Goal: Communication & Community: Answer question/provide support

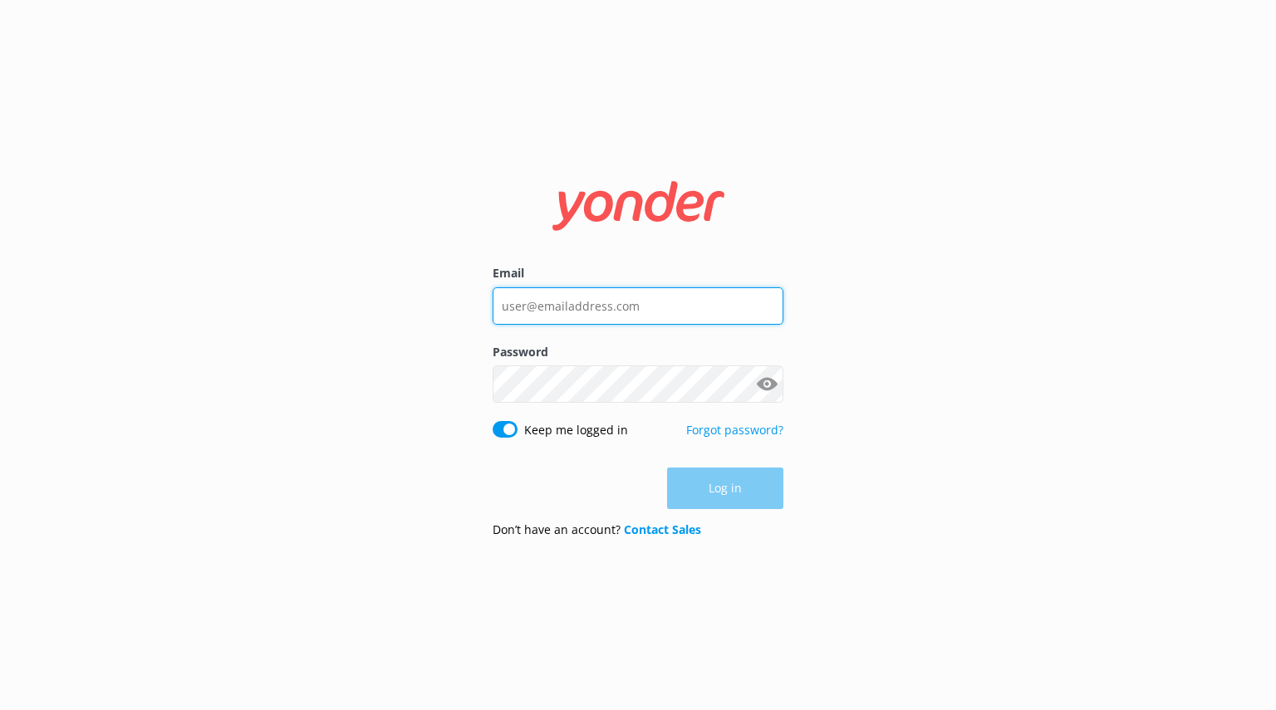
click at [628, 301] on input "Email" at bounding box center [637, 305] width 291 height 37
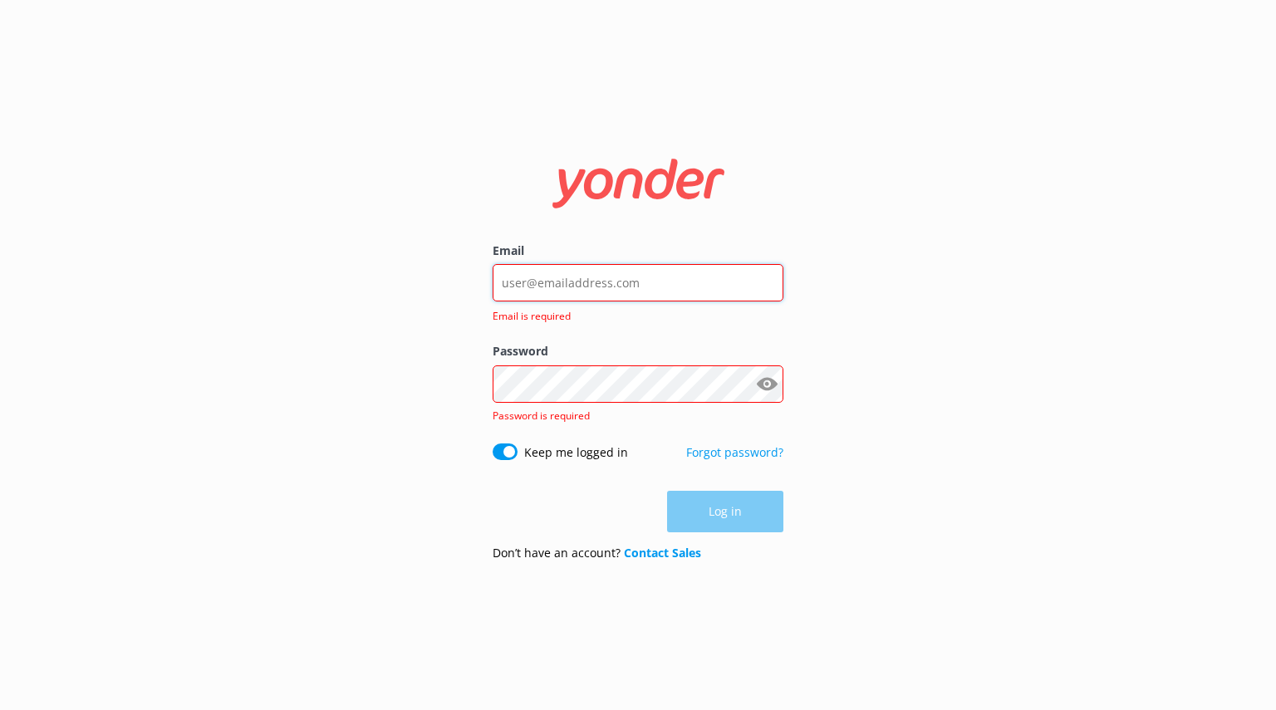
type input "[PERSON_NAME][EMAIL_ADDRESS][DOMAIN_NAME]"
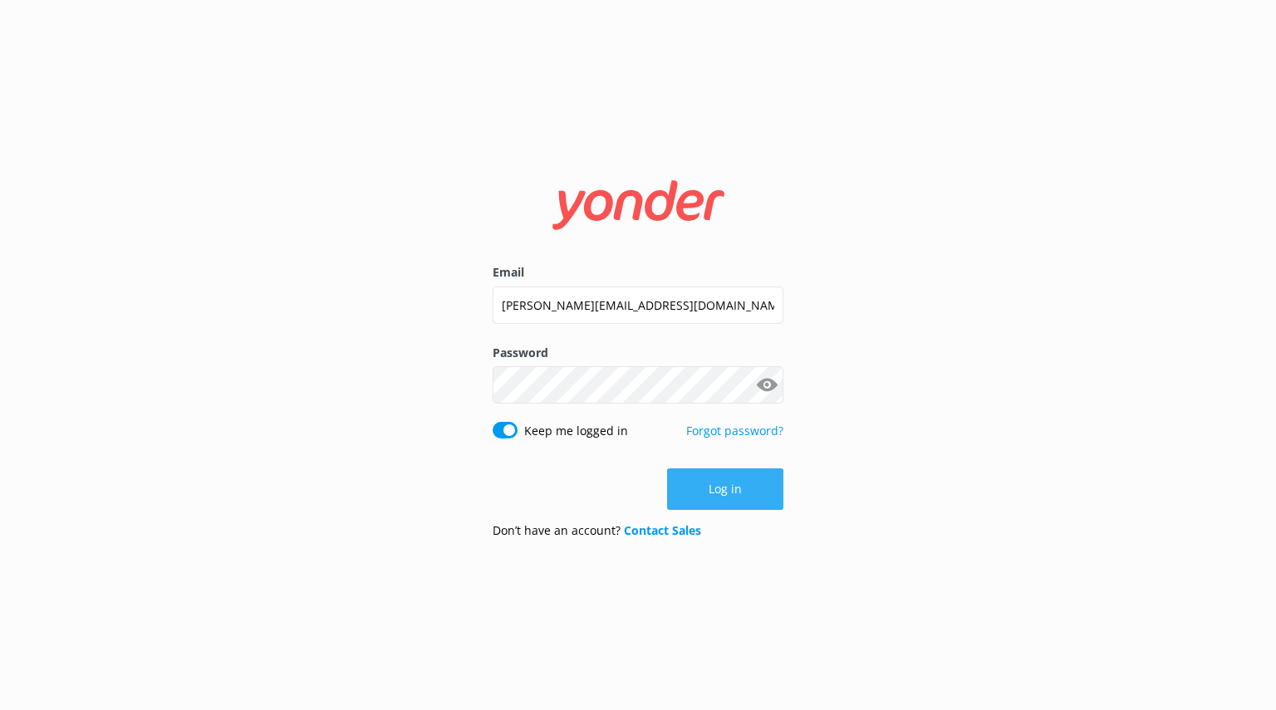
click at [712, 497] on button "Log in" at bounding box center [725, 489] width 116 height 42
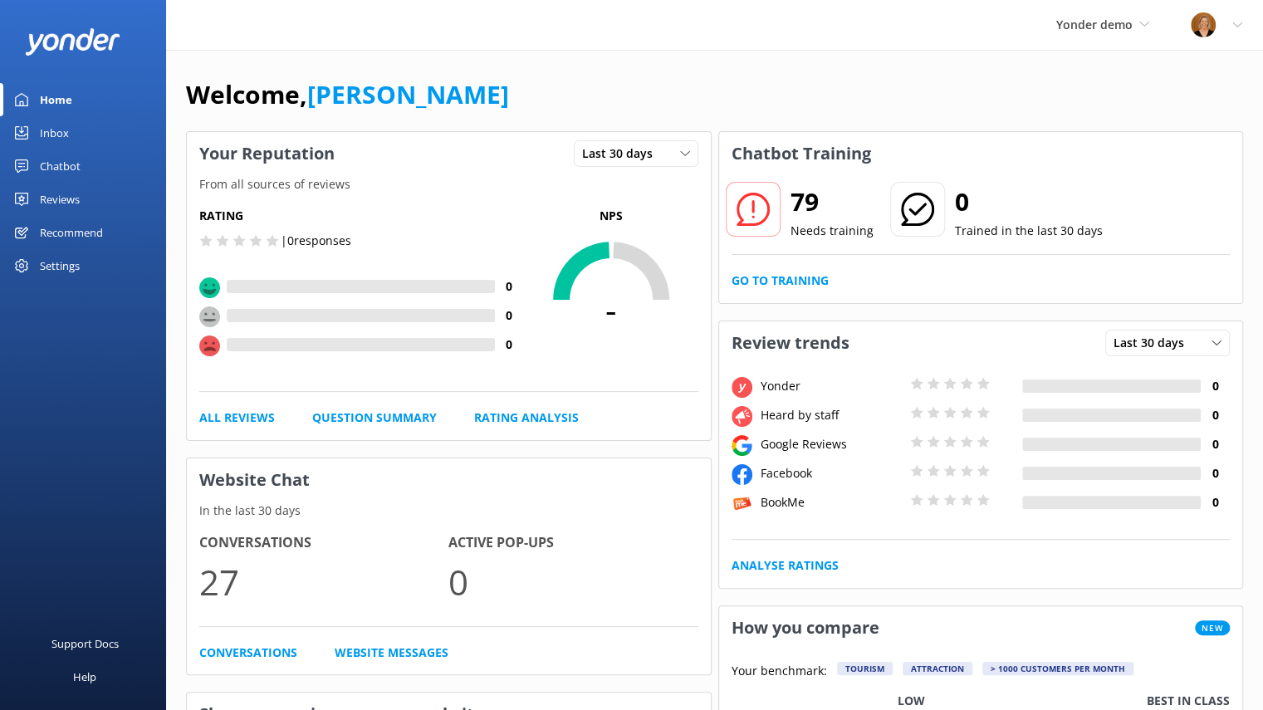
click at [66, 130] on div "Inbox" at bounding box center [54, 132] width 29 height 33
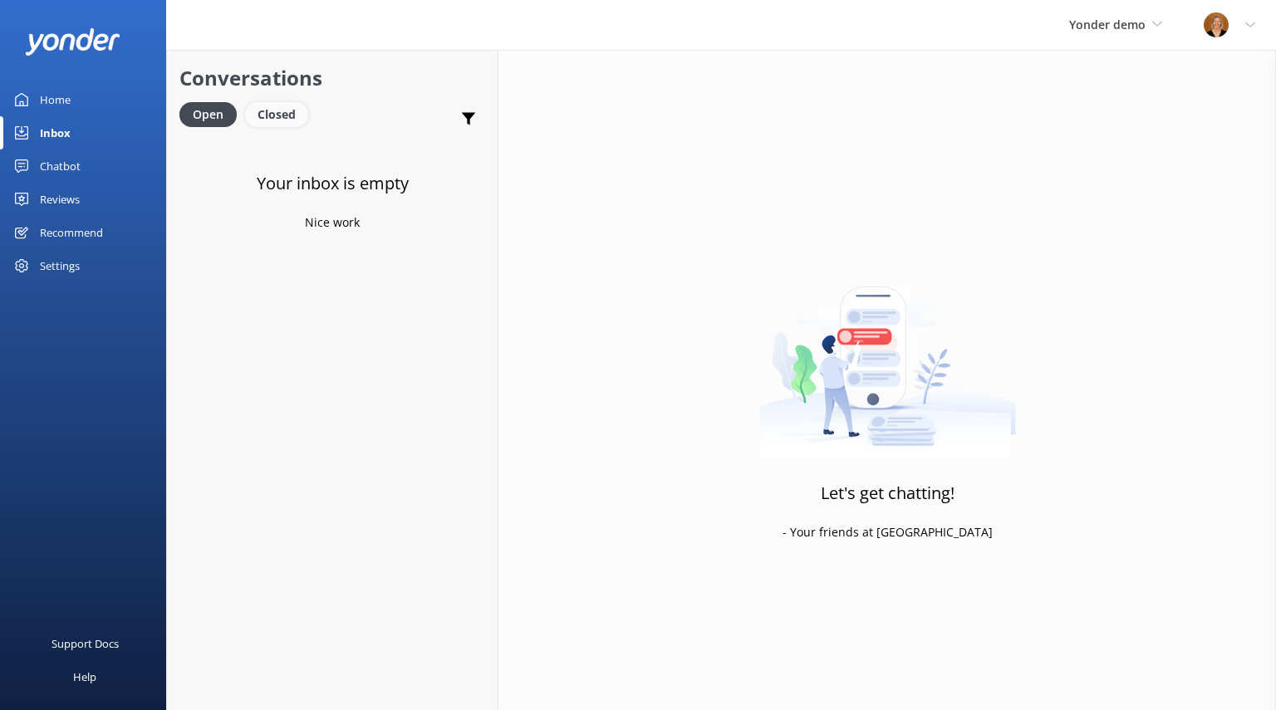
click at [292, 112] on div "Closed" at bounding box center [276, 114] width 63 height 25
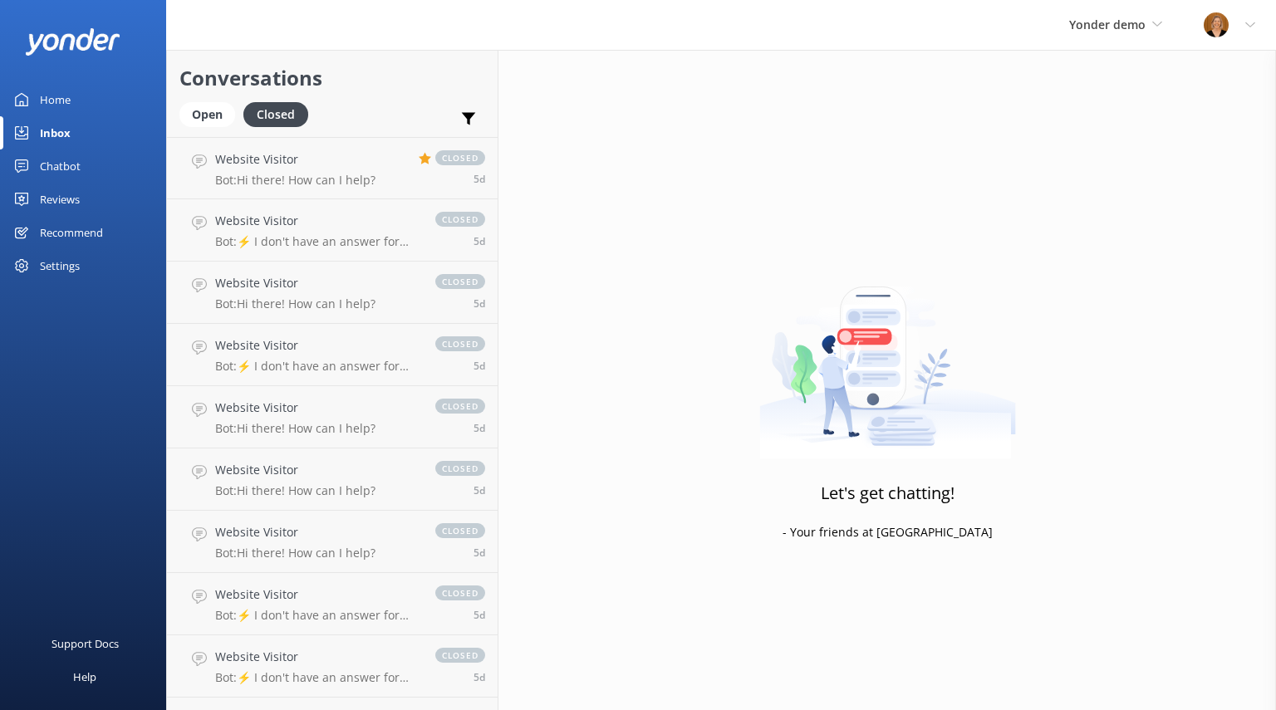
click at [60, 158] on div "Chatbot" at bounding box center [60, 165] width 41 height 33
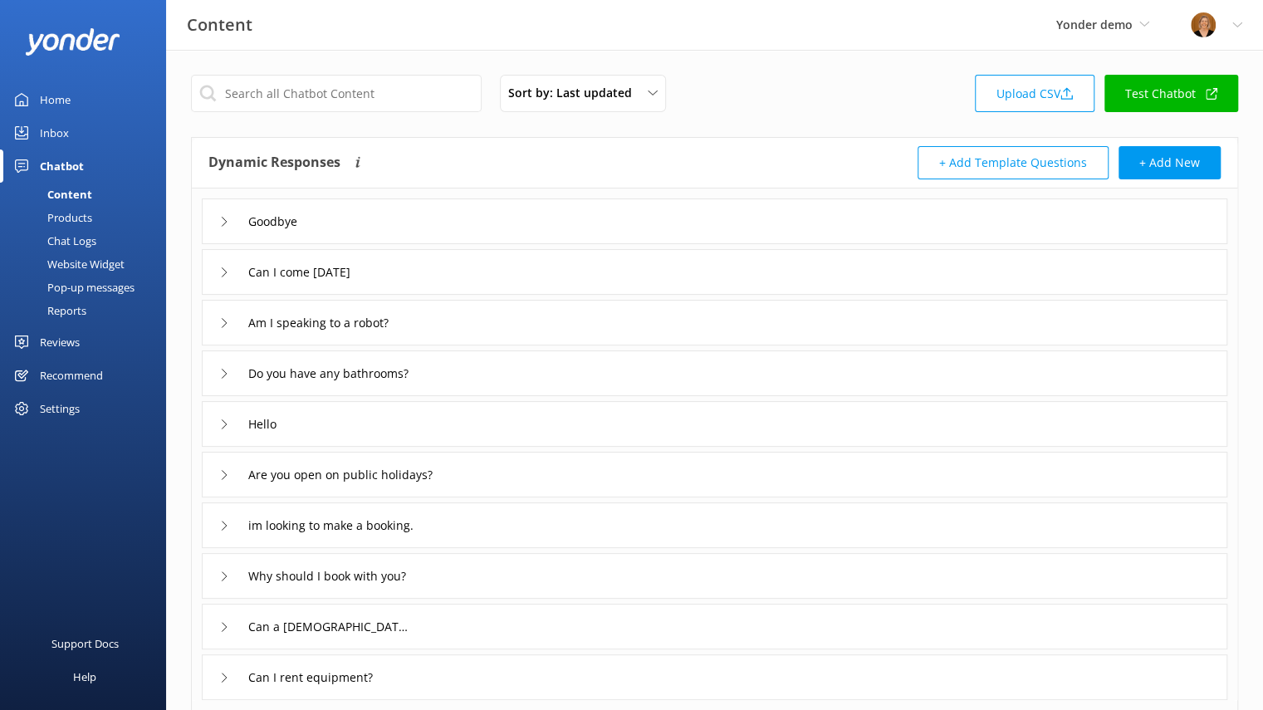
click at [113, 278] on div "Pop-up messages" at bounding box center [72, 287] width 125 height 23
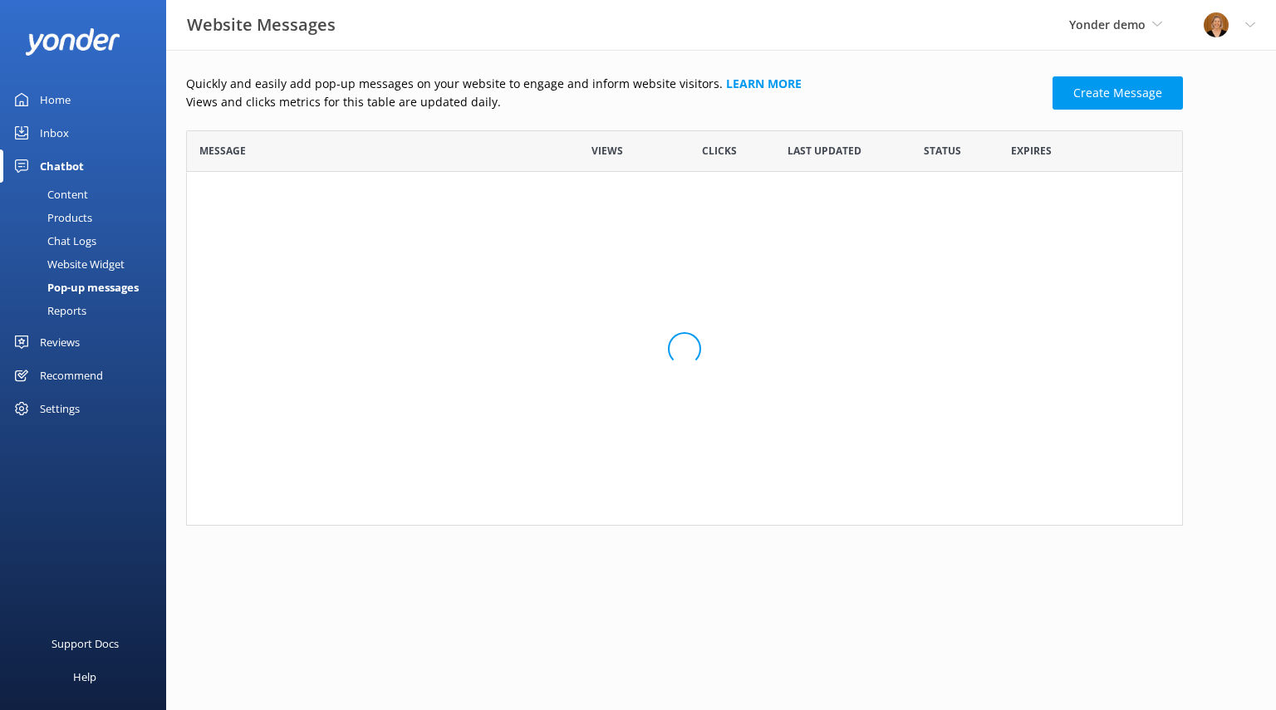
scroll to position [382, 983]
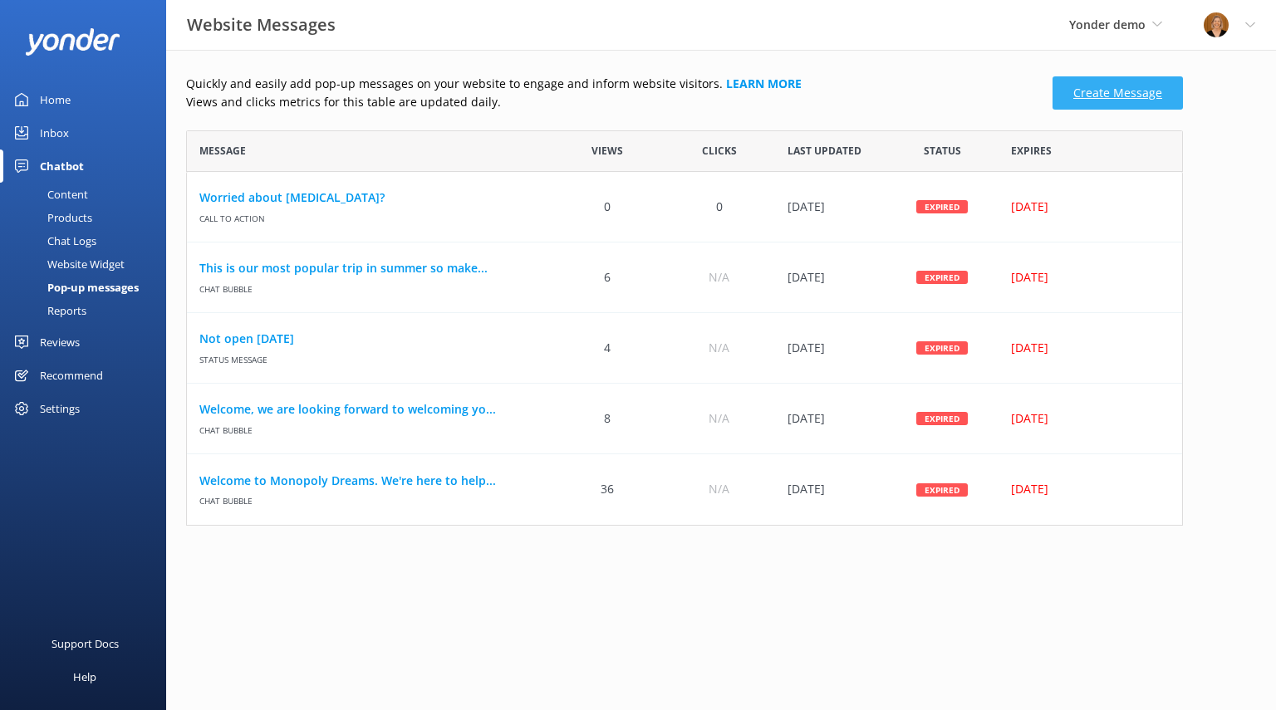
click at [1110, 96] on link "Create Message" at bounding box center [1117, 92] width 130 height 33
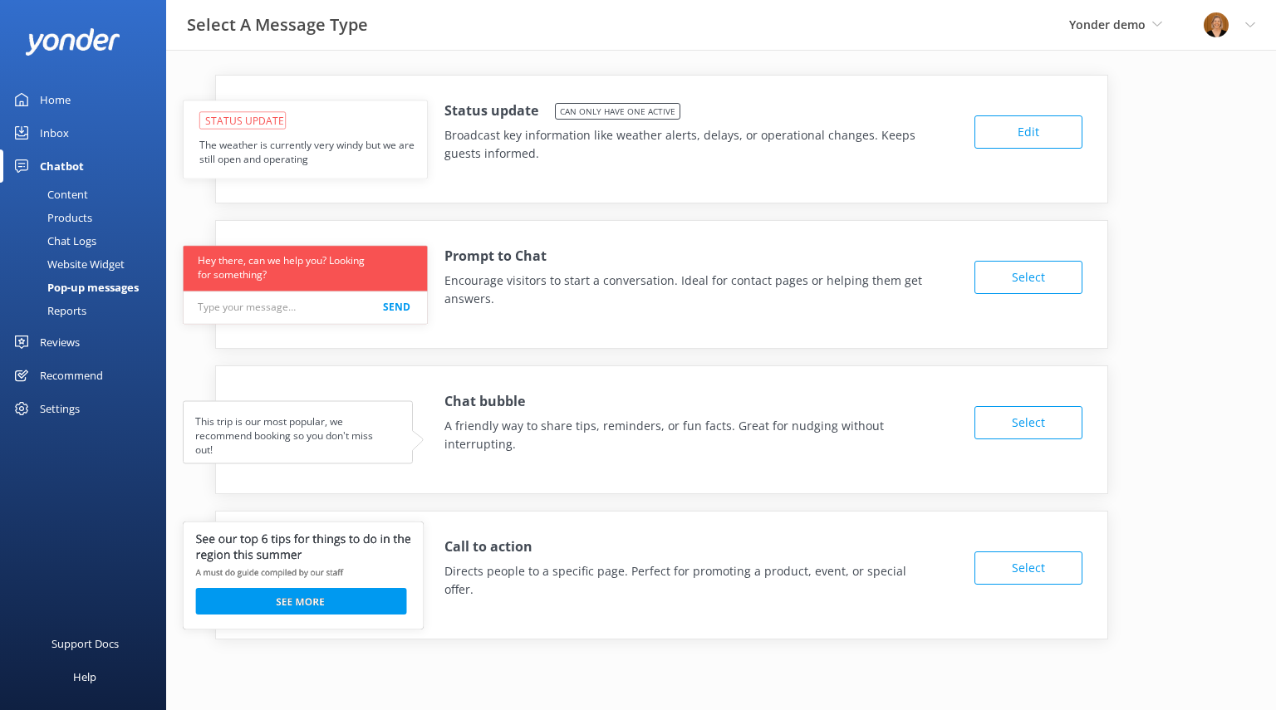
click at [1048, 132] on button "Edit" at bounding box center [1028, 131] width 108 height 33
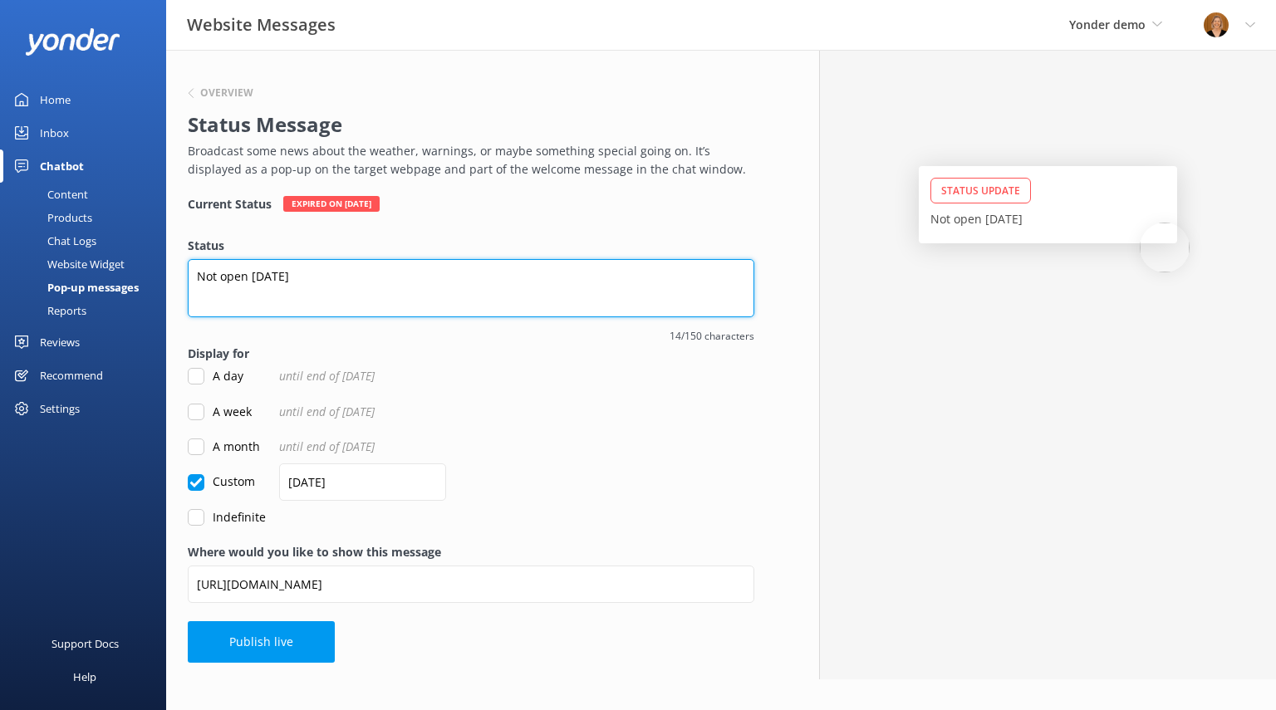
click at [306, 277] on textarea "Not open [DATE]" at bounding box center [471, 288] width 566 height 58
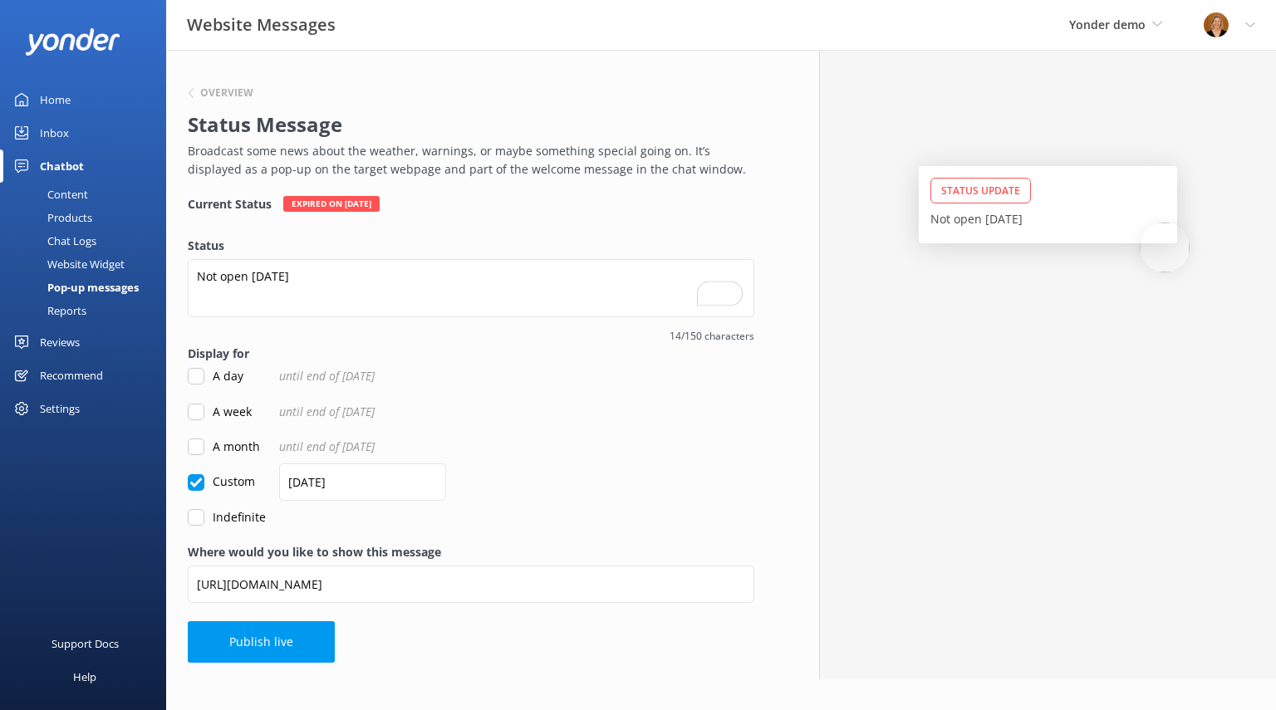
click at [203, 375] on input "A day" at bounding box center [196, 376] width 17 height 17
checkbox input "true"
checkbox input "false"
click at [99, 287] on div "Pop-up messages" at bounding box center [74, 287] width 129 height 23
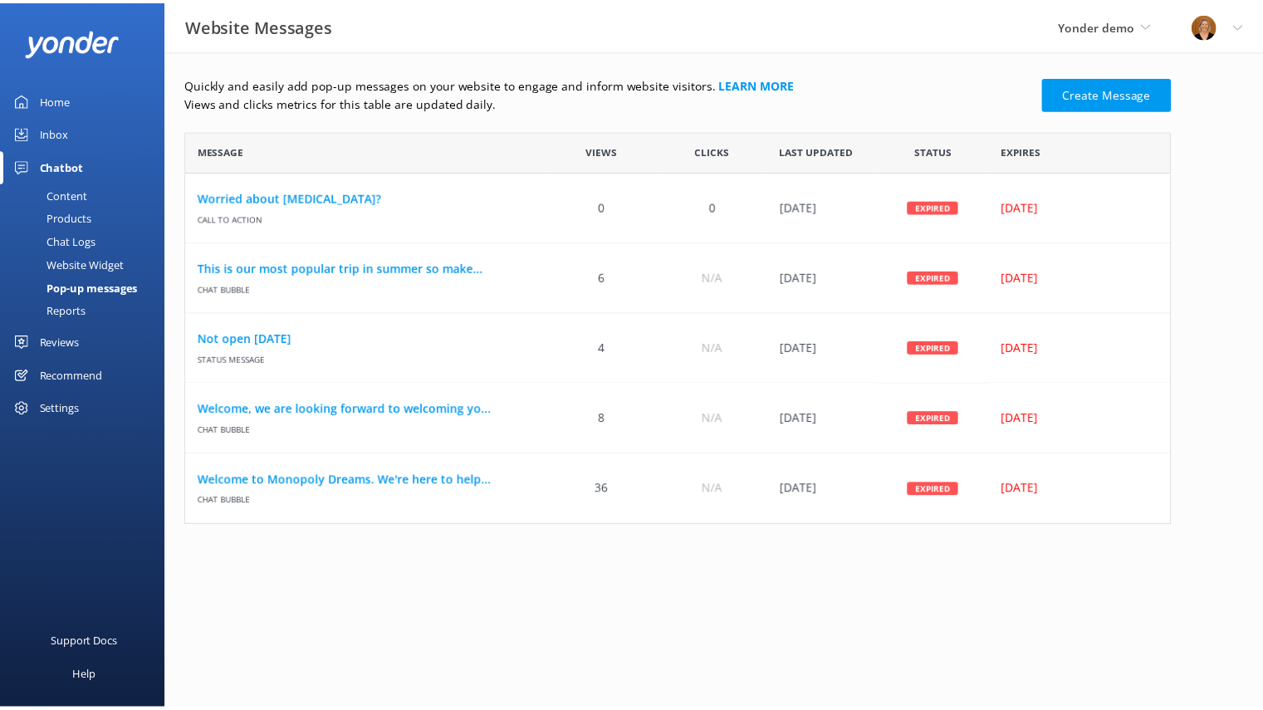
scroll to position [382, 983]
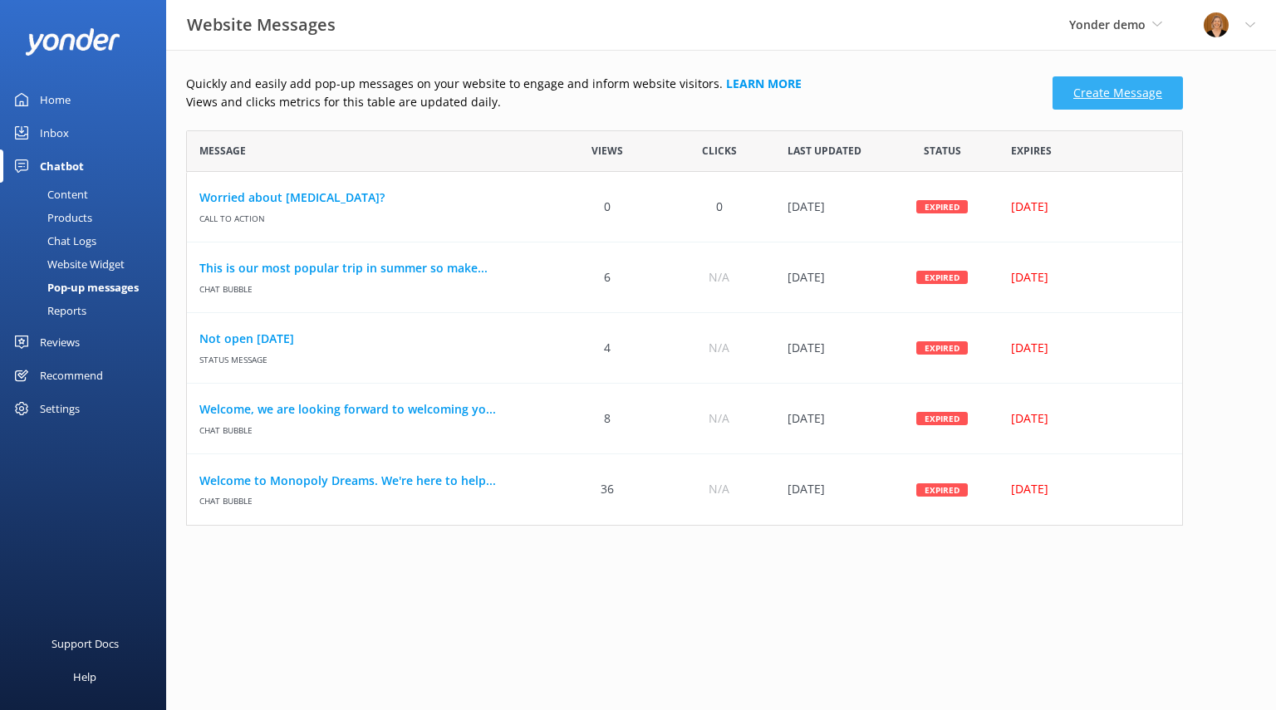
click at [1117, 98] on link "Create Message" at bounding box center [1117, 92] width 130 height 33
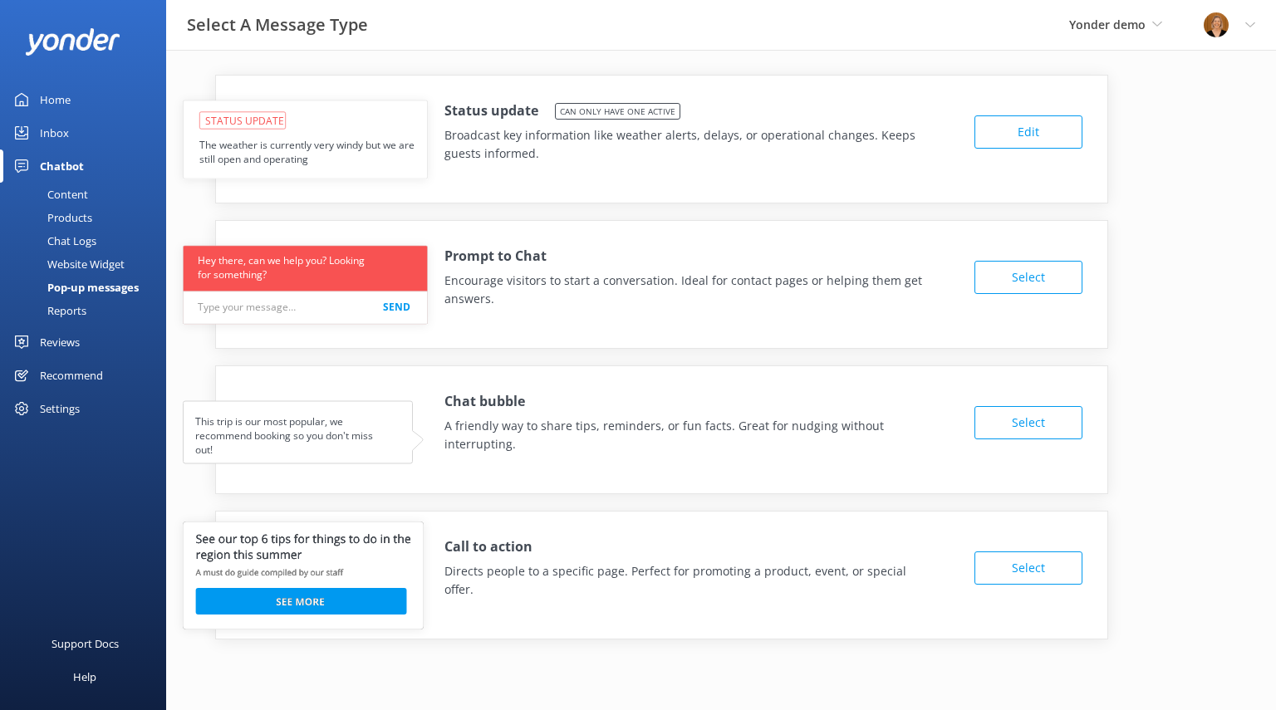
click at [86, 303] on link "Reports" at bounding box center [88, 310] width 156 height 23
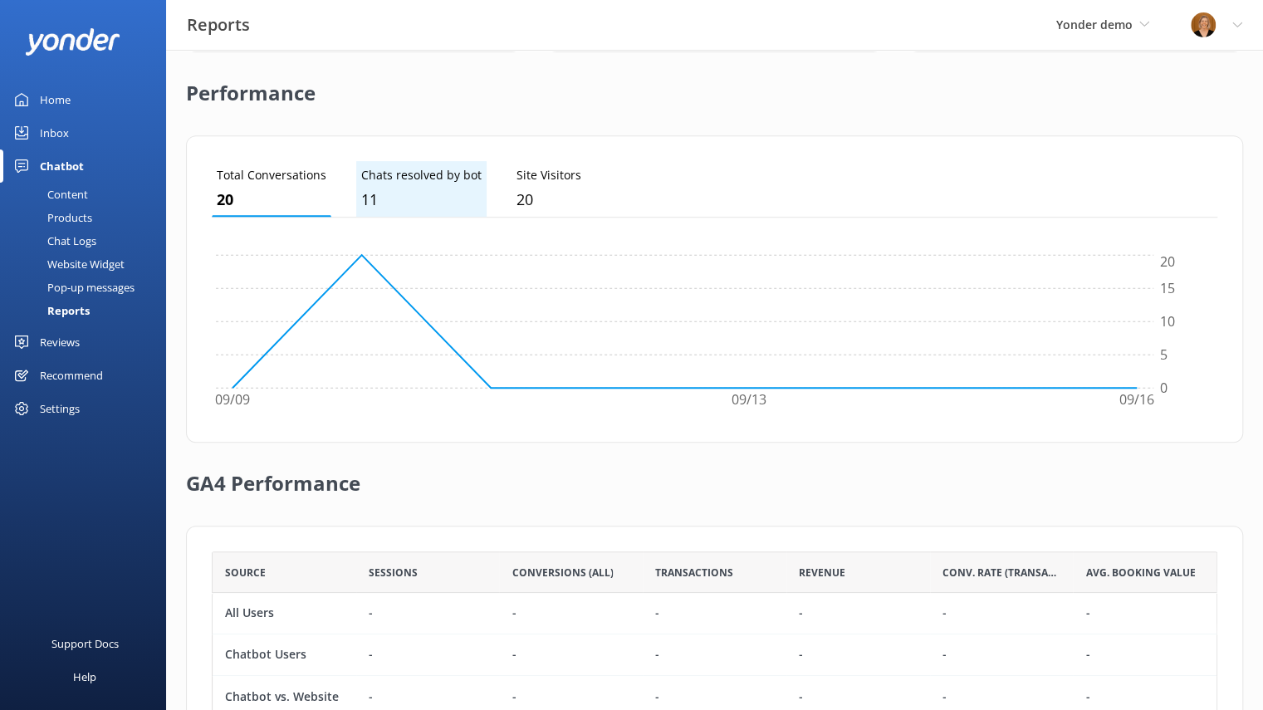
scroll to position [445, 0]
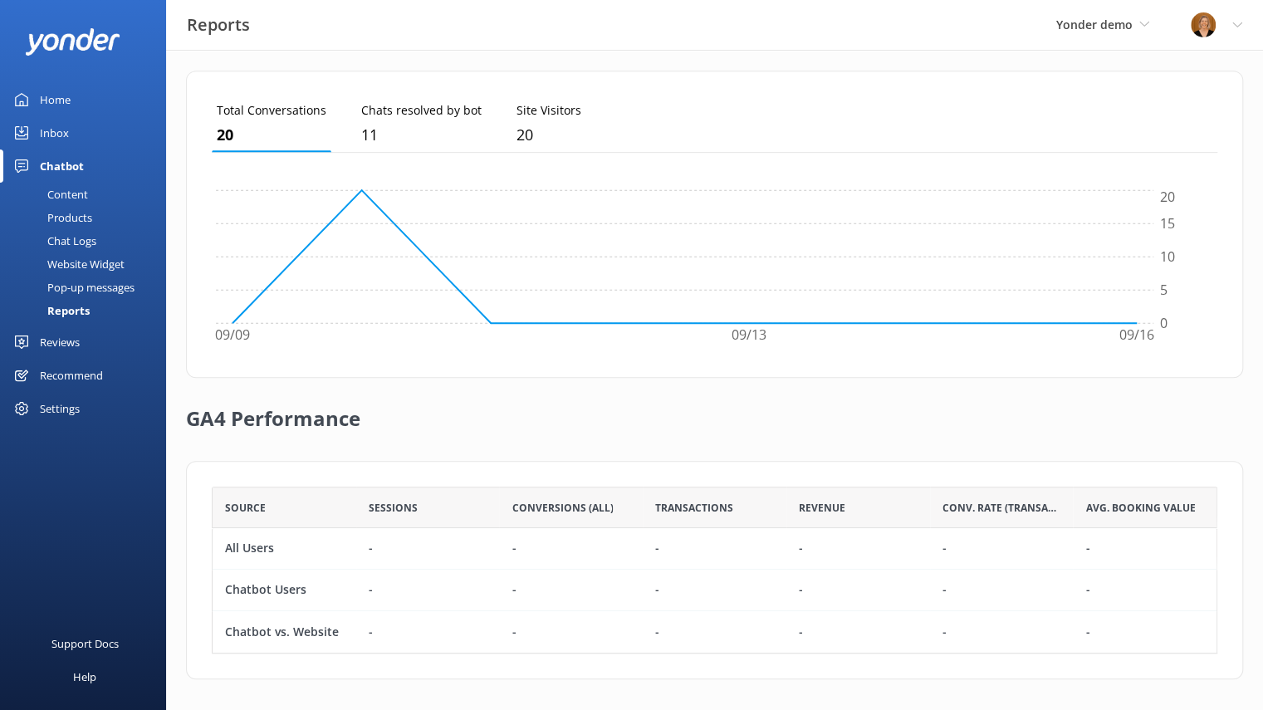
click at [66, 342] on div "Reviews" at bounding box center [60, 342] width 40 height 33
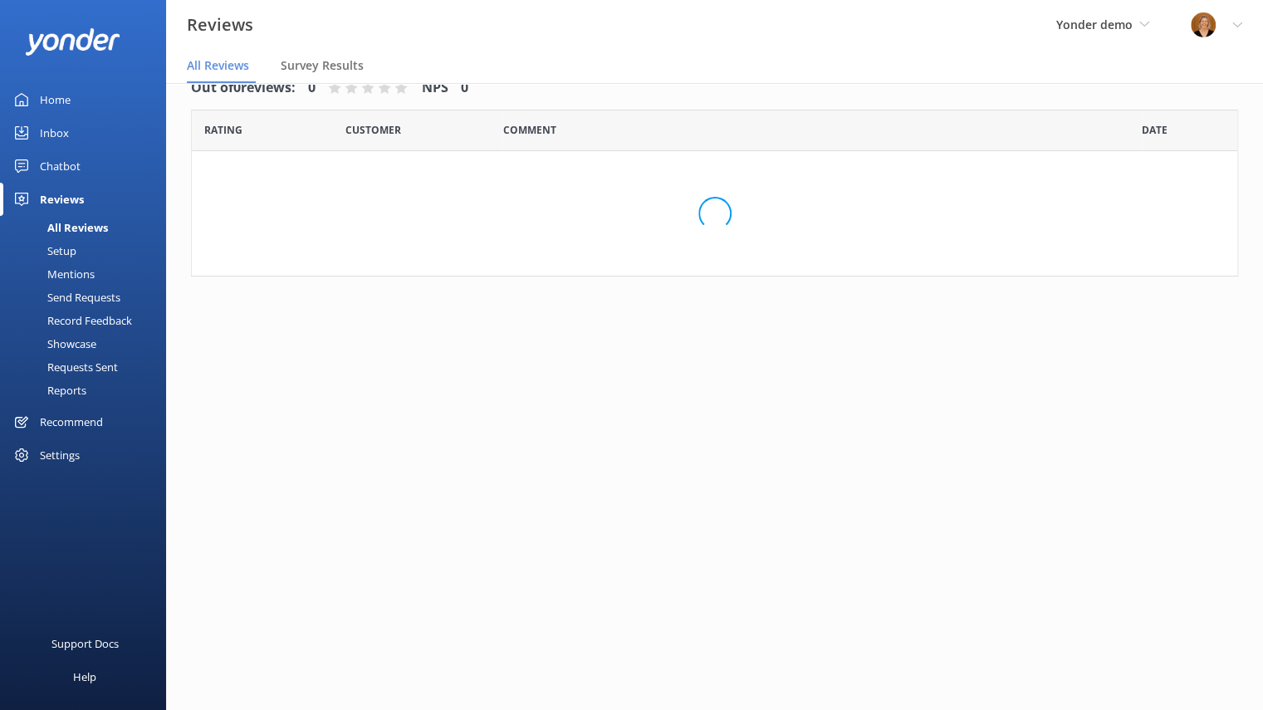
scroll to position [33, 0]
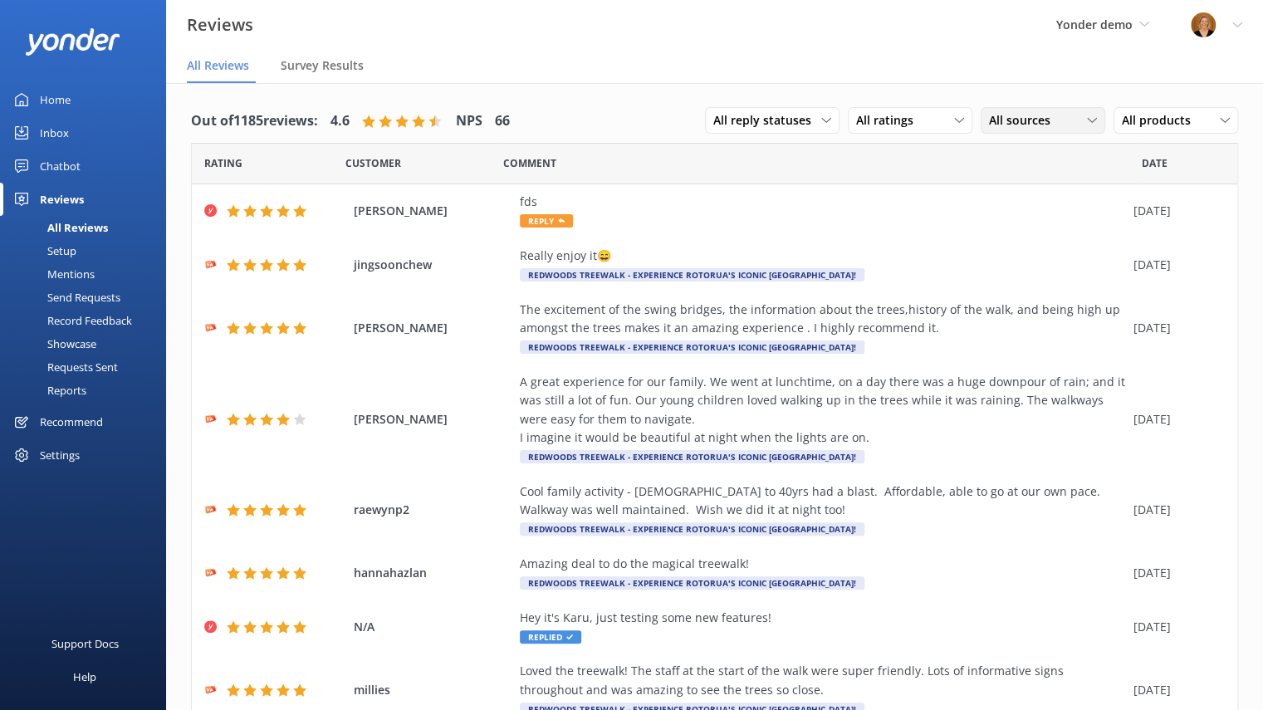
click at [1073, 121] on div "All sources" at bounding box center [1043, 120] width 116 height 18
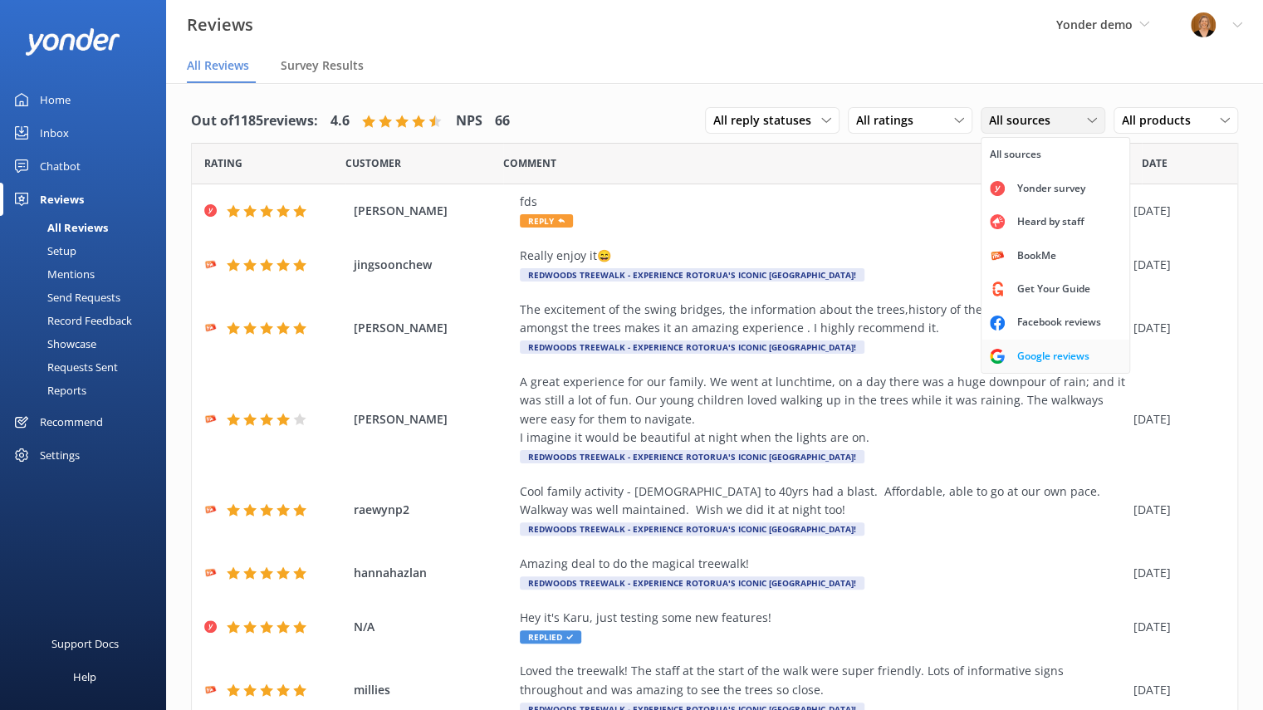
click at [1041, 344] on link "Google reviews" at bounding box center [1056, 356] width 148 height 33
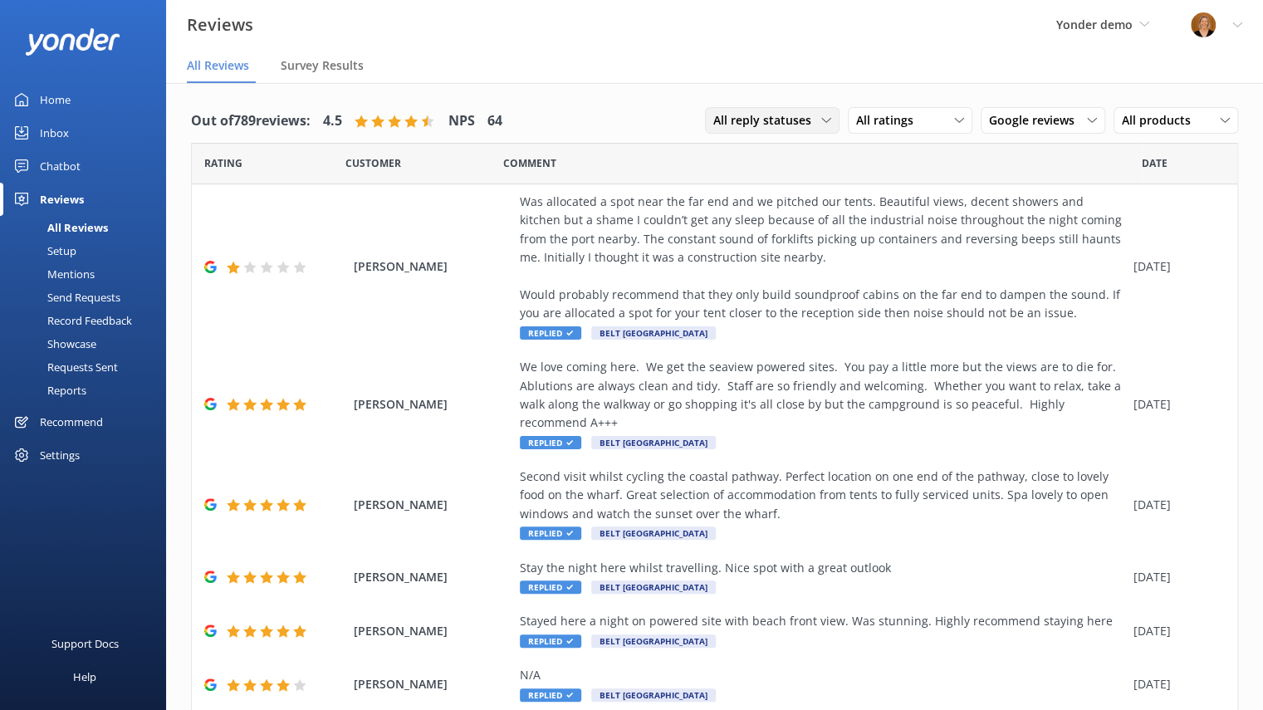
click at [806, 115] on span "All reply statuses" at bounding box center [767, 120] width 108 height 18
click at [759, 177] on link "Needs a reply" at bounding box center [780, 188] width 148 height 33
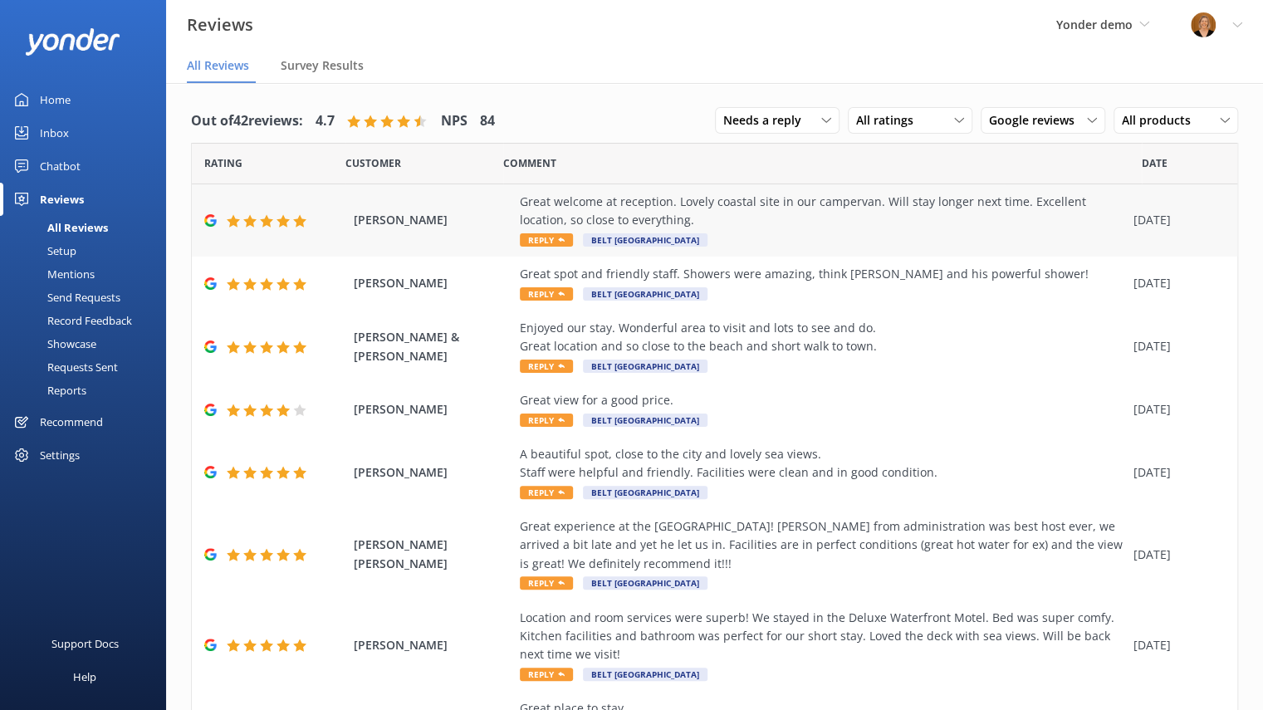
click at [517, 240] on div "[PERSON_NAME] Great welcome at reception. Lovely coastal site in our campervan.…" at bounding box center [715, 220] width 1046 height 72
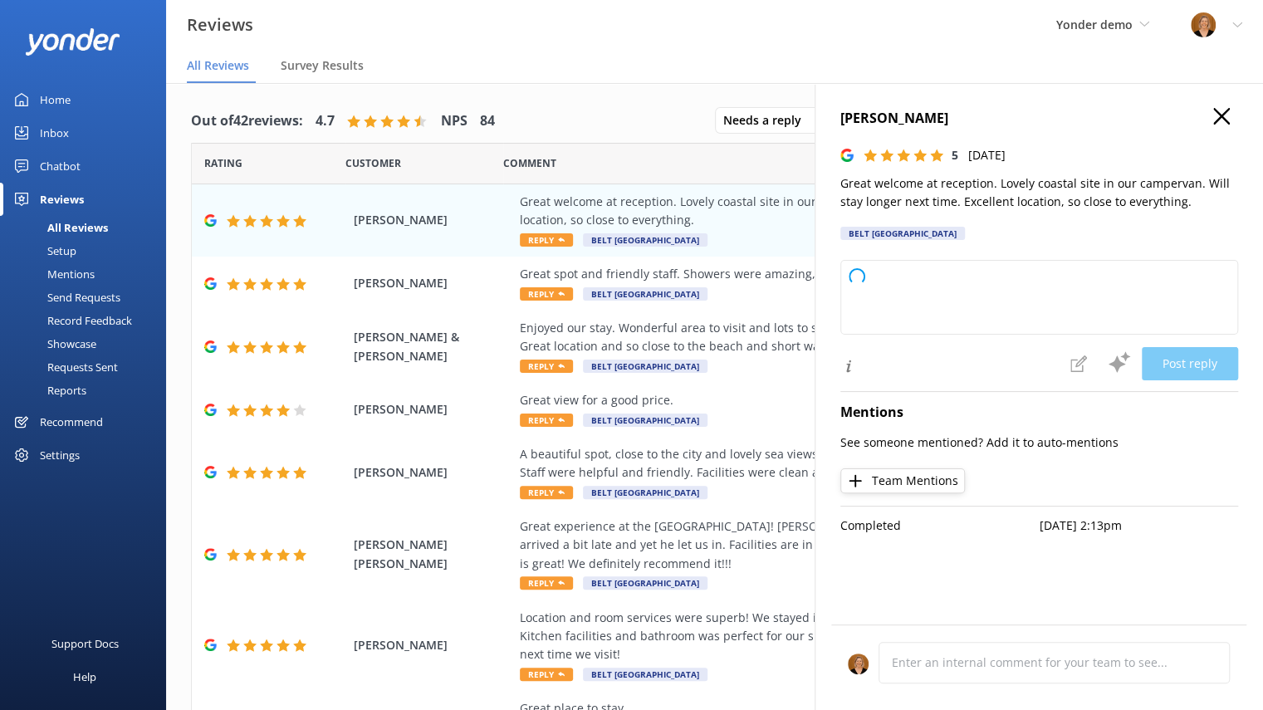
type textarea "Thank you so much for your wonderful review! We're delighted you enjoyed your s…"
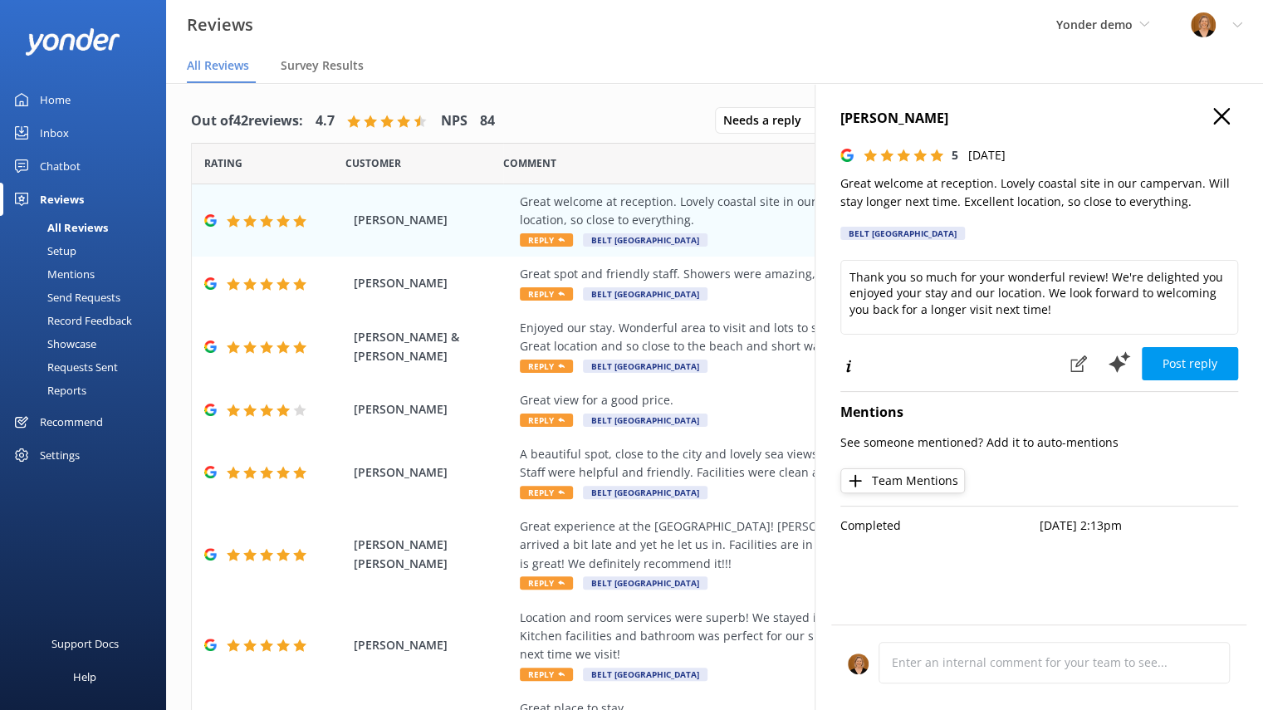
click at [1222, 119] on use "button" at bounding box center [1221, 116] width 17 height 17
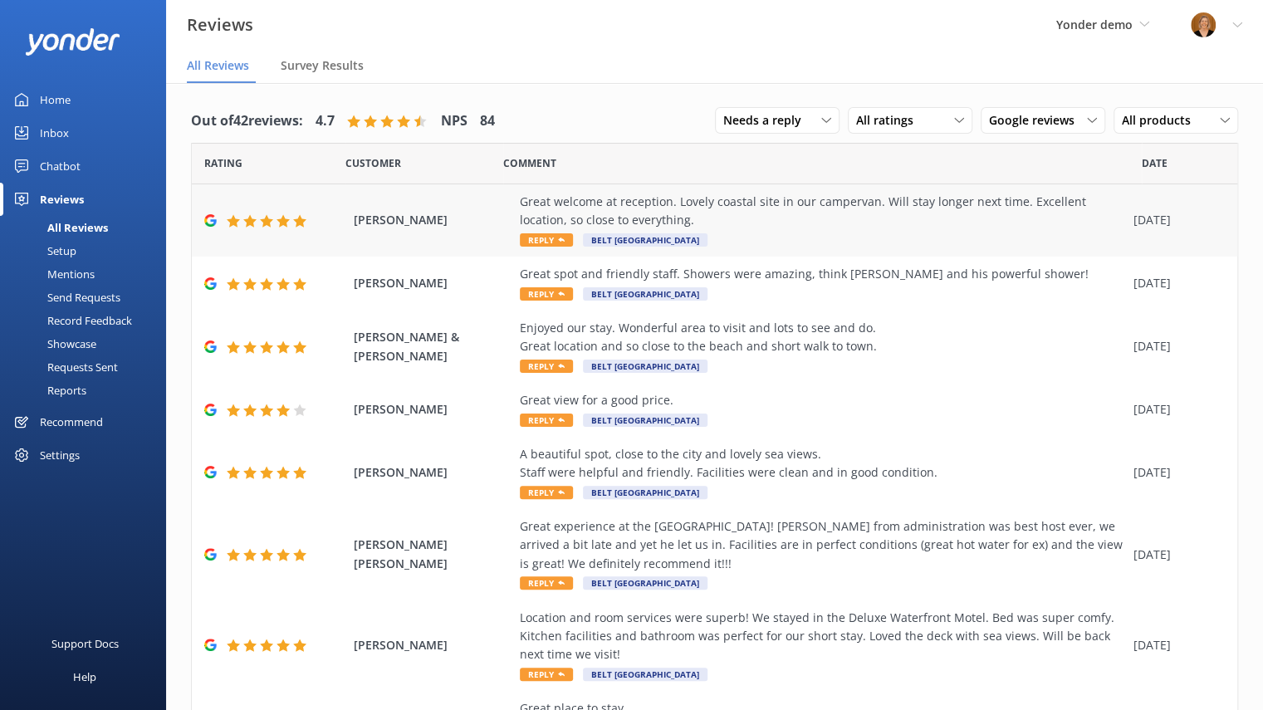
click at [536, 233] on span "Reply" at bounding box center [546, 239] width 53 height 13
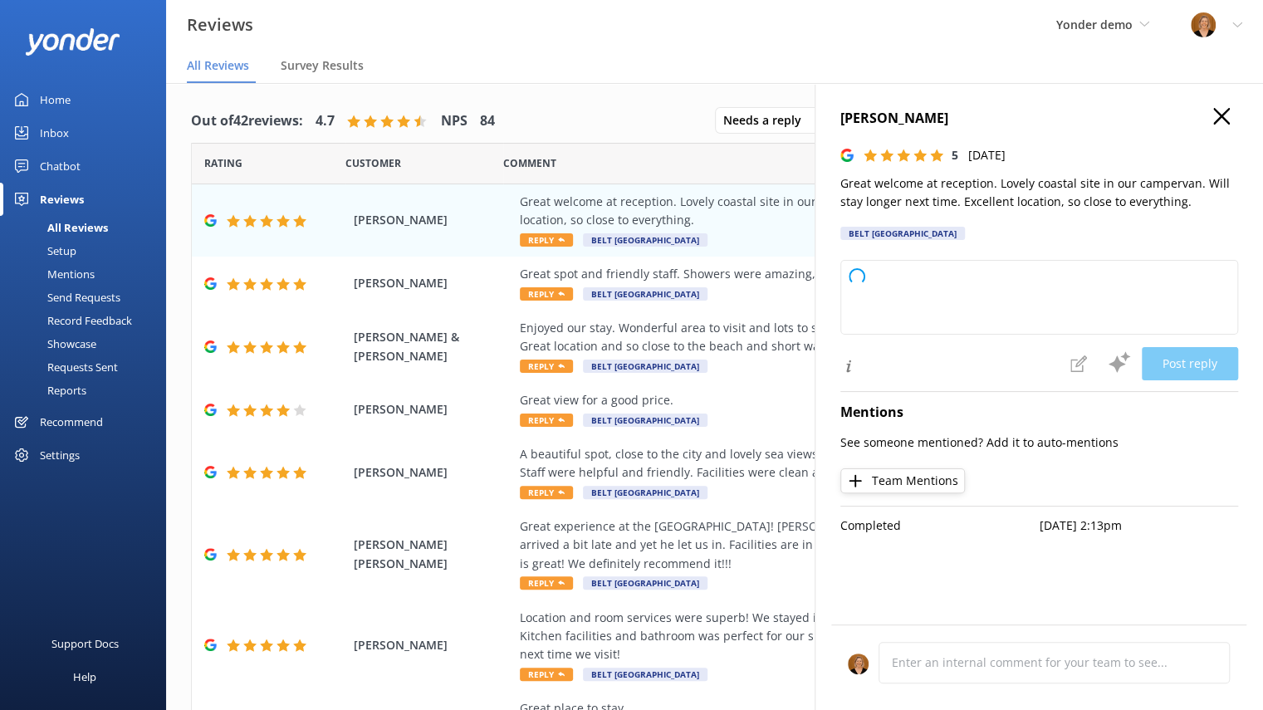
type textarea "Thank you so much for your wonderful feedback! We're delighted you enjoyed your…"
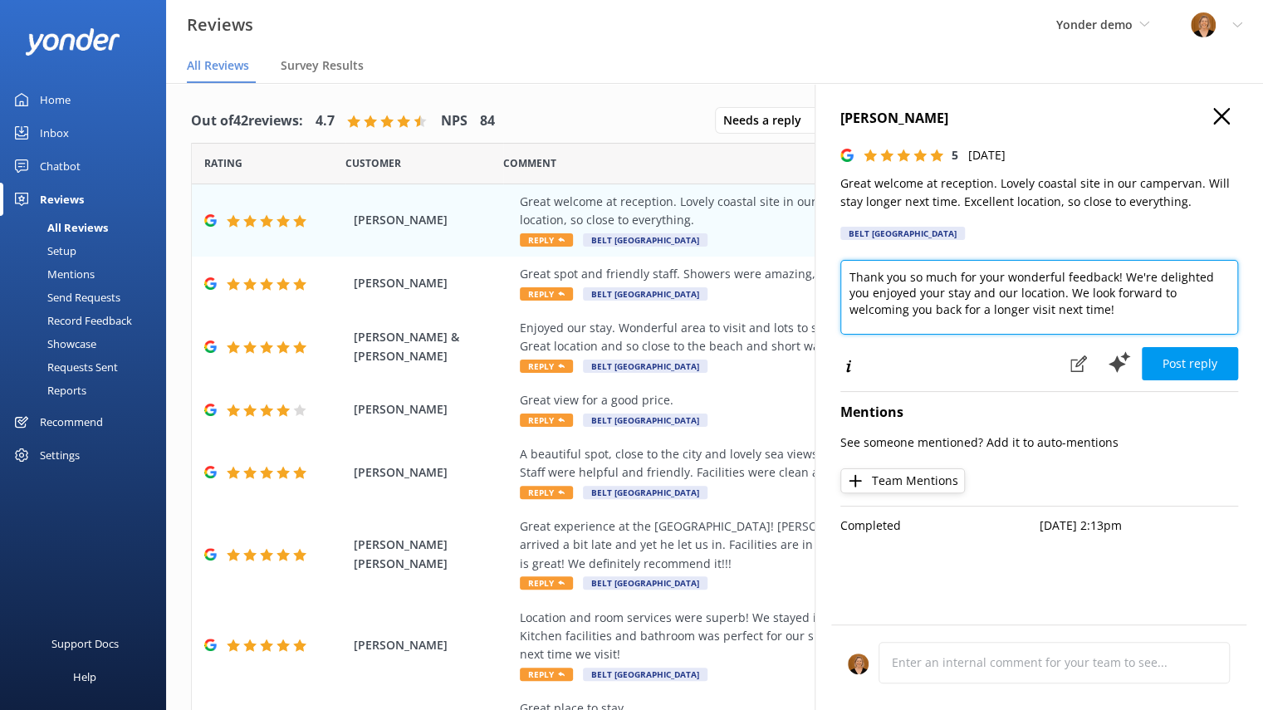
click at [1058, 311] on textarea "Thank you so much for your wonderful feedback! We're delighted you enjoyed your…" at bounding box center [1039, 297] width 398 height 75
click at [1222, 120] on icon "button" at bounding box center [1221, 116] width 17 height 17
